Goal: Task Accomplishment & Management: Manage account settings

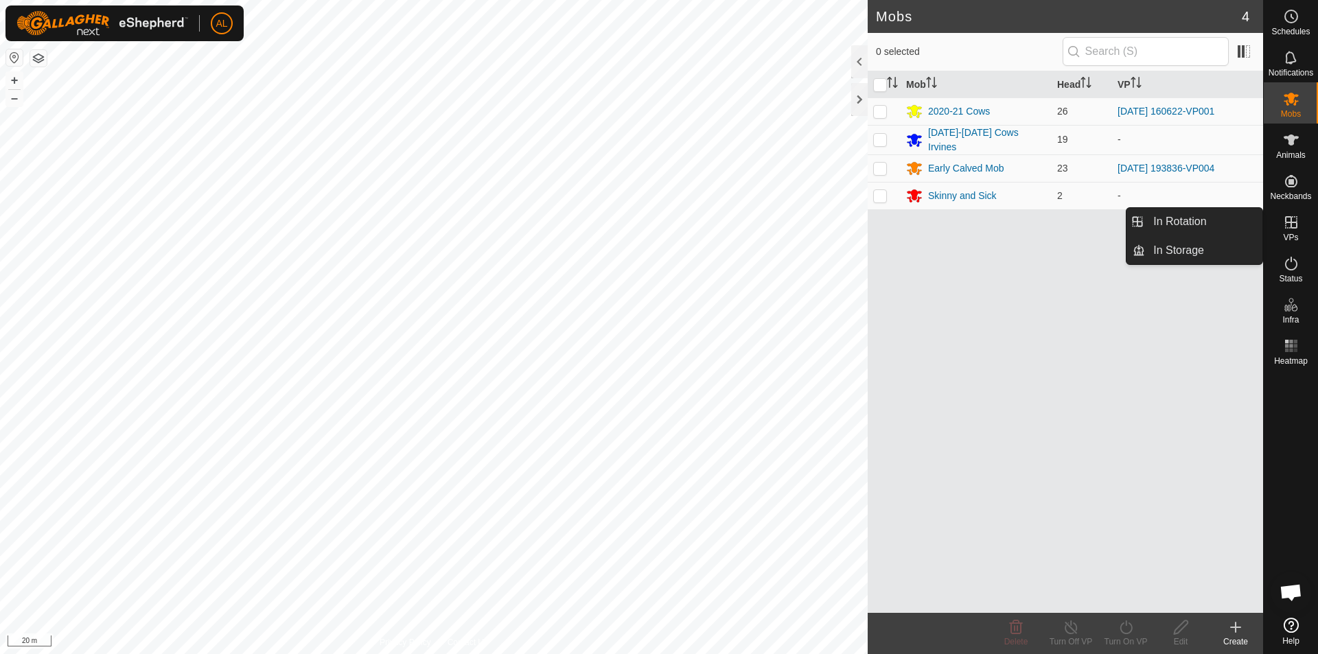
click at [1287, 231] on es-virtualpaddocks-svg-icon at bounding box center [1291, 222] width 25 height 22
click at [1221, 229] on link "In Rotation" at bounding box center [1203, 221] width 117 height 27
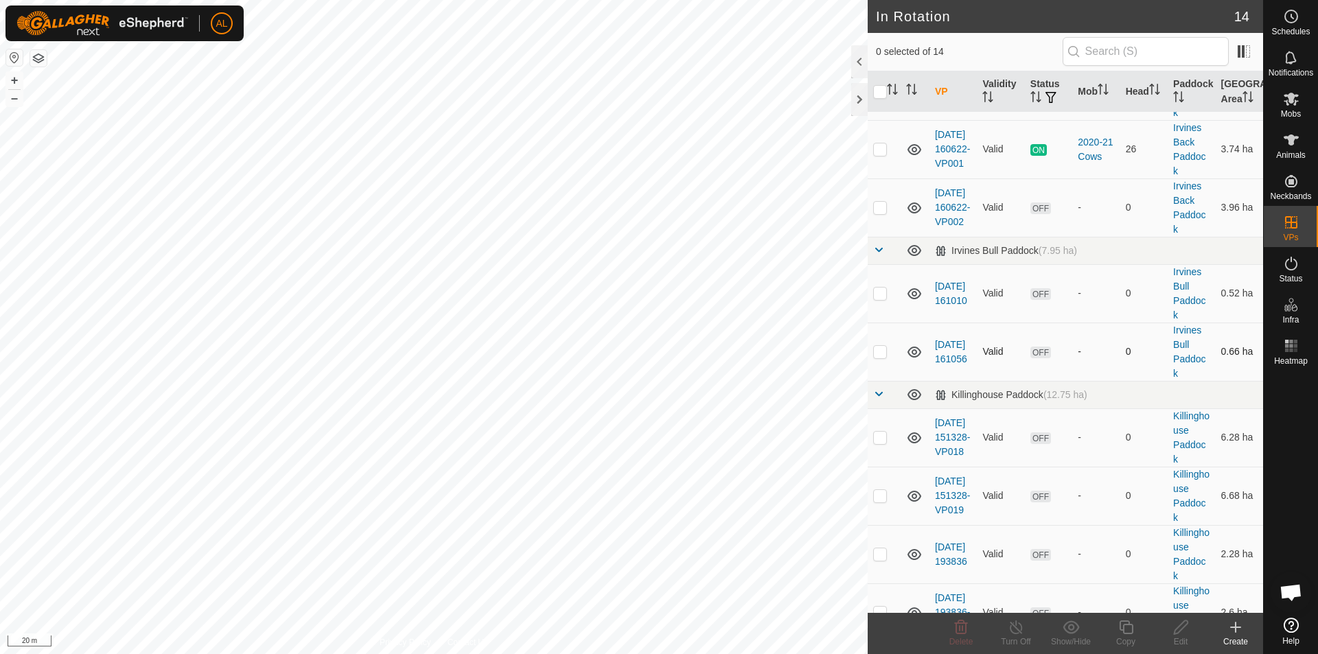
scroll to position [69, 0]
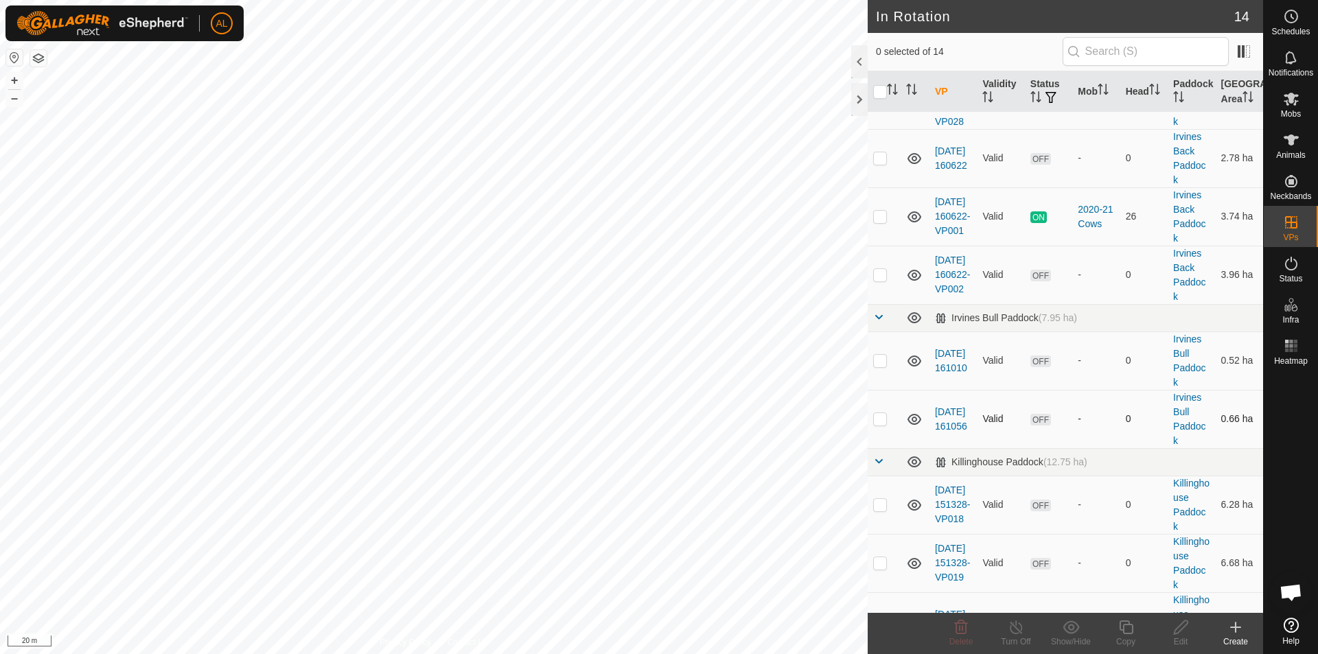
click at [884, 424] on p-checkbox at bounding box center [880, 418] width 14 height 11
checkbox input "true"
click at [882, 366] on p-checkbox at bounding box center [880, 360] width 14 height 11
click at [880, 366] on p-checkbox at bounding box center [880, 360] width 14 height 11
checkbox input "false"
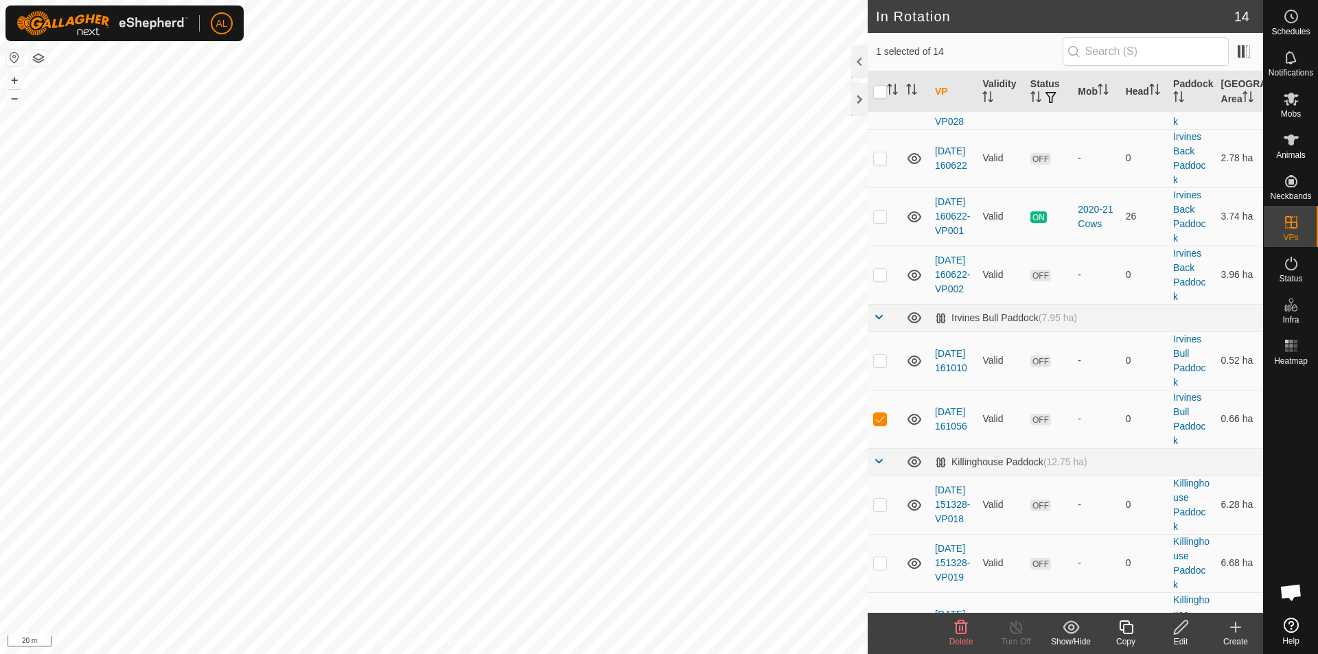
click at [1173, 632] on icon at bounding box center [1181, 627] width 17 height 16
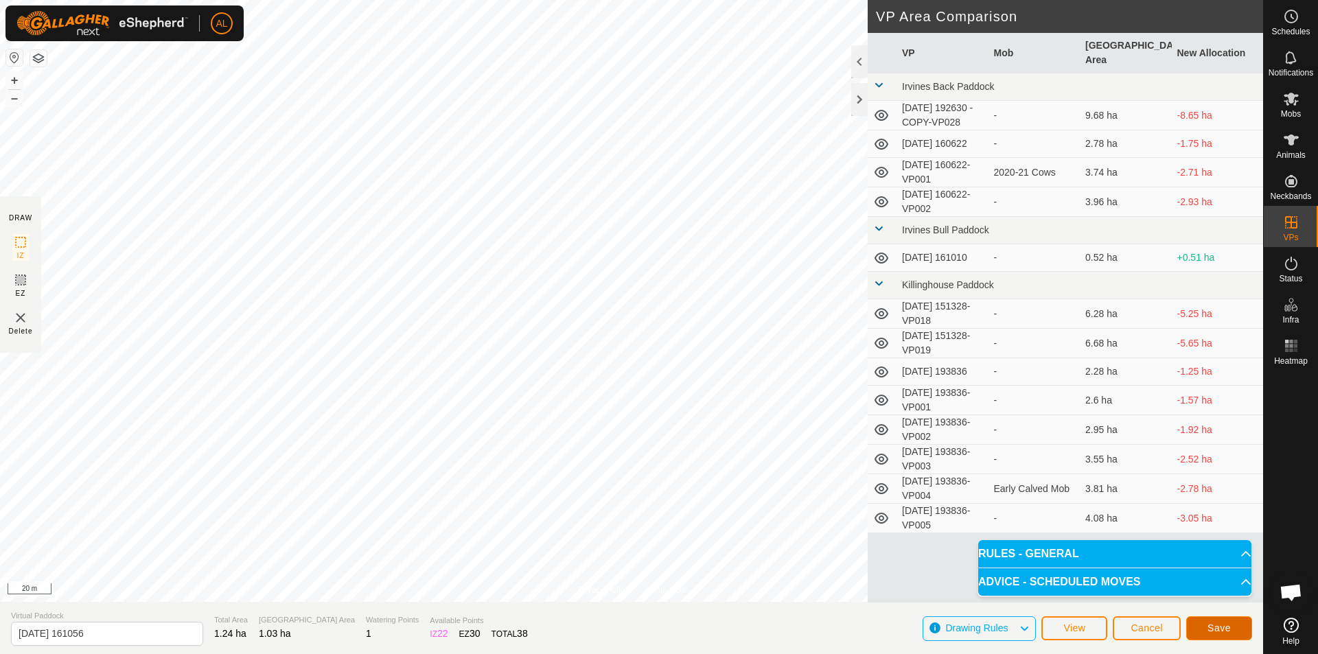
click at [1203, 625] on button "Save" at bounding box center [1219, 629] width 66 height 24
